Goal: Task Accomplishment & Management: Manage account settings

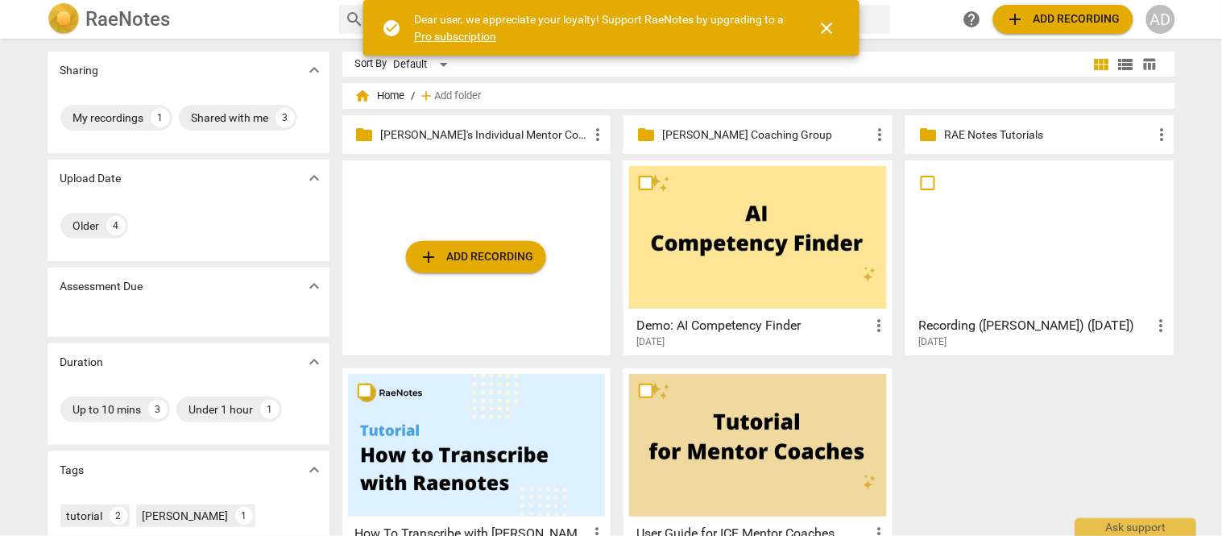
click at [503, 137] on p "[PERSON_NAME]'s Individual Mentor Coaching Clients" at bounding box center [485, 134] width 208 height 17
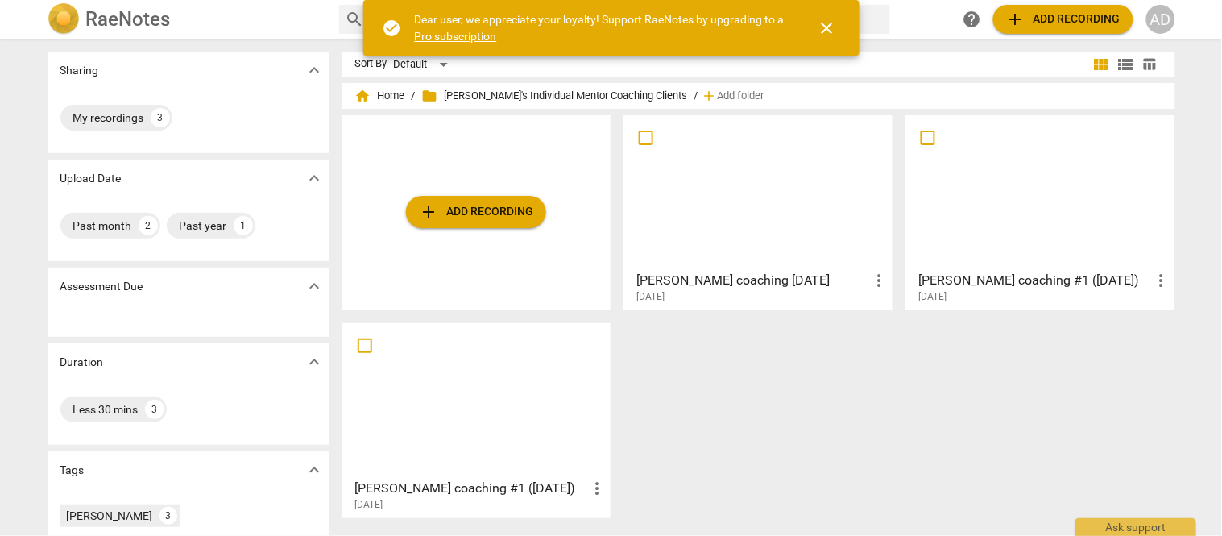
click at [749, 280] on h3 "[PERSON_NAME] coaching [DATE]" at bounding box center [752, 280] width 233 height 19
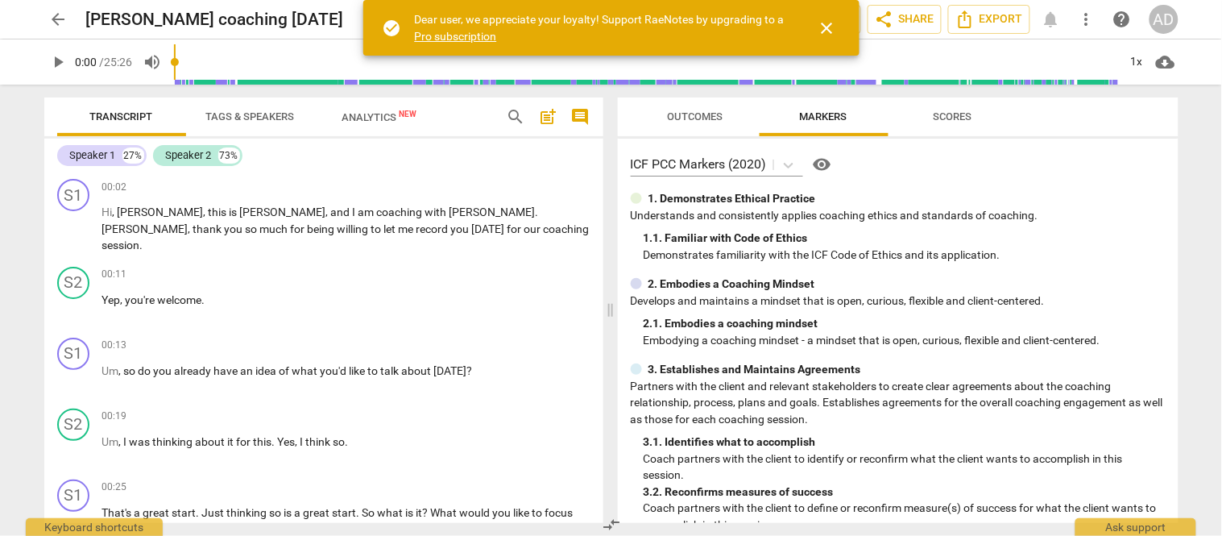
click at [268, 19] on h2 "[PERSON_NAME] coaching [DATE]" at bounding box center [215, 20] width 258 height 20
click at [362, 19] on span "edit" at bounding box center [371, 19] width 19 height 19
click at [267, 19] on input "[PERSON_NAME] coaching [DATE]" at bounding box center [317, 19] width 463 height 31
click at [353, 18] on input "[PERSON_NAME] coaching #2 ([DATE]" at bounding box center [317, 19] width 463 height 31
type input "[PERSON_NAME] coaching #2 ([DATE])"
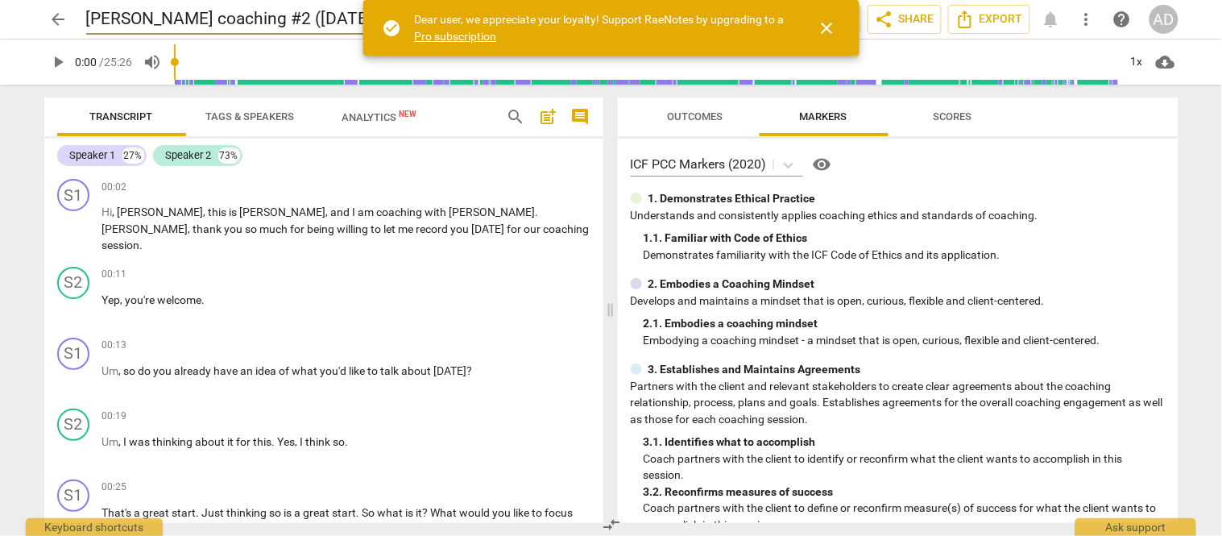
click at [827, 27] on span "close" at bounding box center [827, 28] width 19 height 19
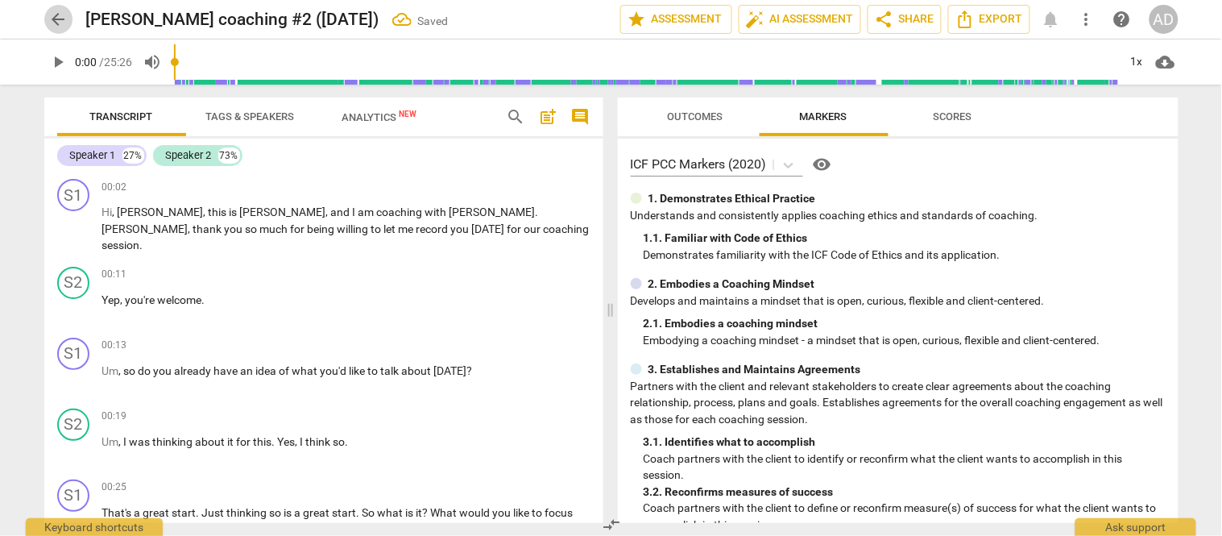
click at [50, 26] on span "arrow_back" at bounding box center [58, 19] width 19 height 19
